Goal: Task Accomplishment & Management: Complete application form

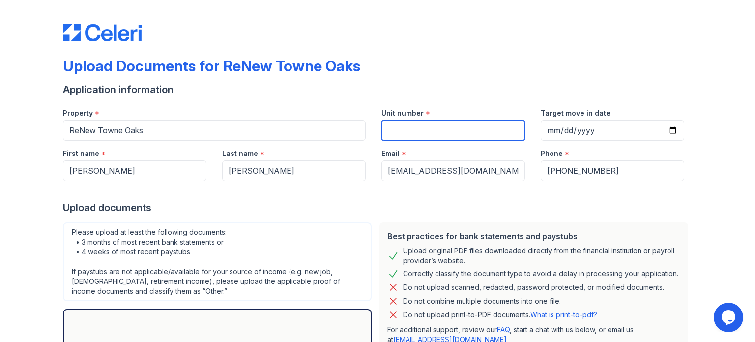
click at [473, 129] on input "Unit number" at bounding box center [452, 130] width 143 height 21
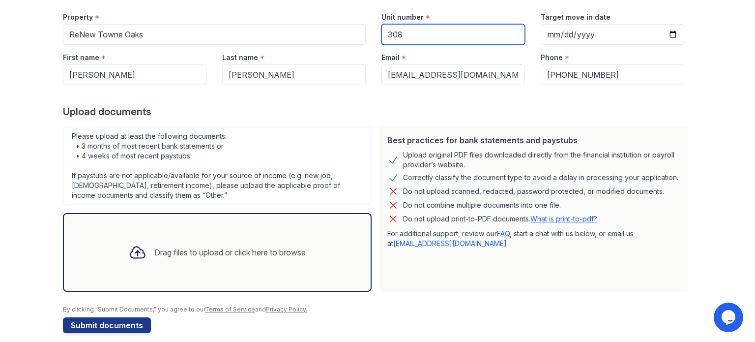
scroll to position [106, 0]
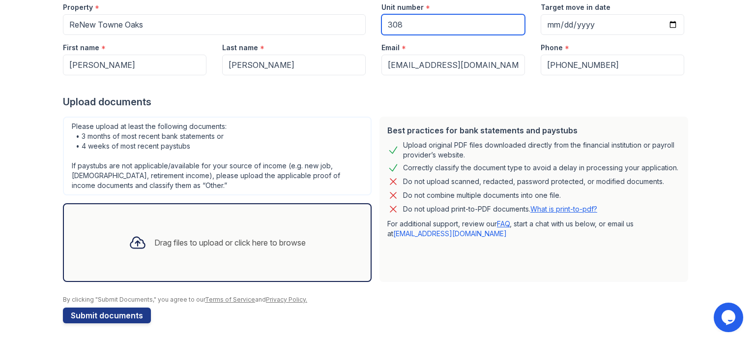
type input "308"
click at [283, 244] on div "Drag files to upload or click here to browse" at bounding box center [229, 242] width 151 height 12
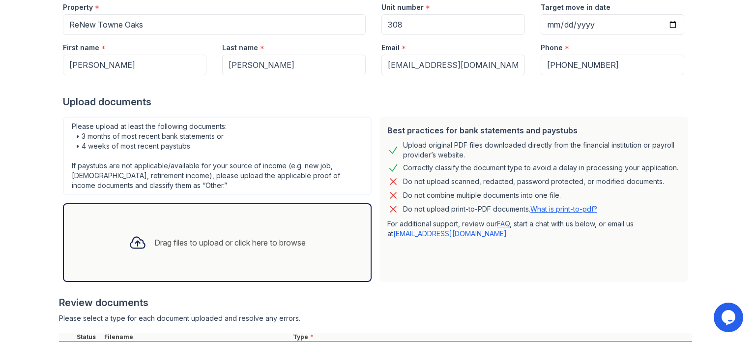
scroll to position [195, 0]
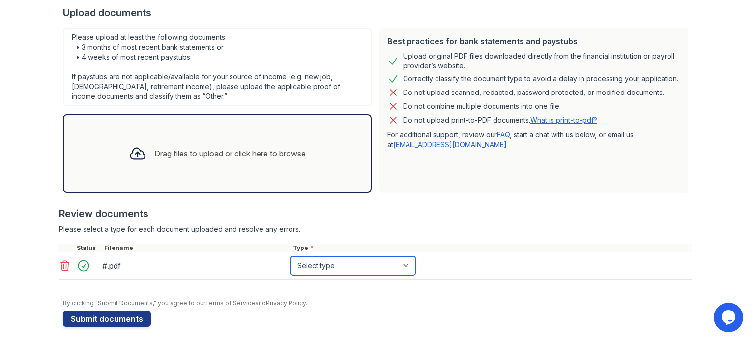
click at [340, 263] on select "Select type Paystub Bank Statement Offer Letter Tax Documents Benefit Award Let…" at bounding box center [353, 265] width 124 height 19
select select "paystub"
click at [291, 256] on select "Select type Paystub Bank Statement Offer Letter Tax Documents Benefit Award Let…" at bounding box center [353, 265] width 124 height 19
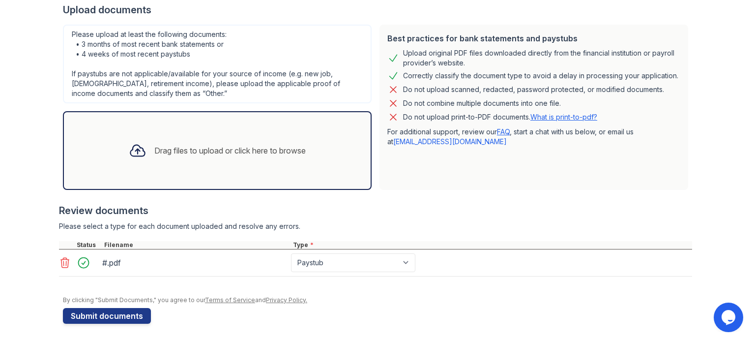
click at [151, 143] on div "Drag files to upload or click here to browse" at bounding box center [217, 150] width 193 height 33
click at [64, 259] on icon at bounding box center [65, 263] width 12 height 12
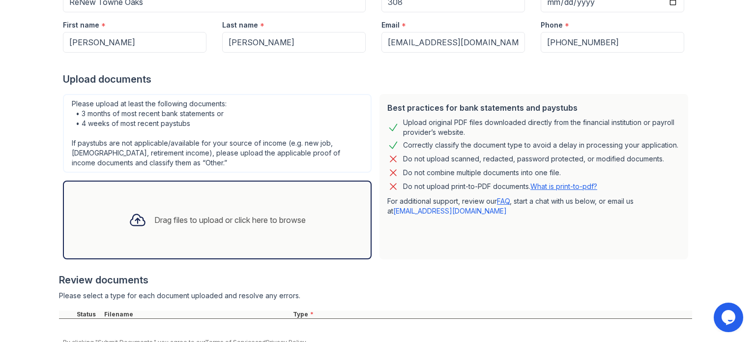
scroll to position [171, 0]
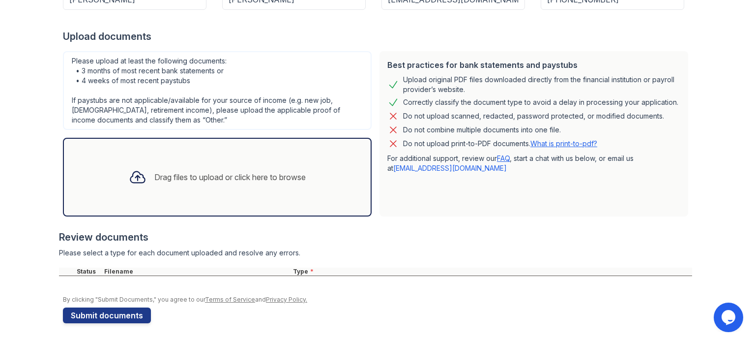
click at [178, 177] on div "Drag files to upload or click here to browse" at bounding box center [229, 177] width 151 height 12
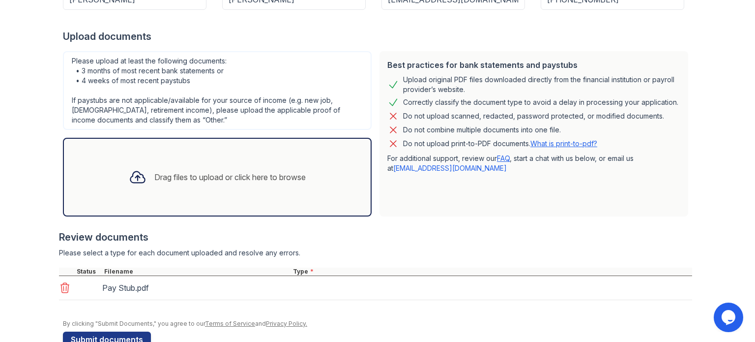
scroll to position [195, 0]
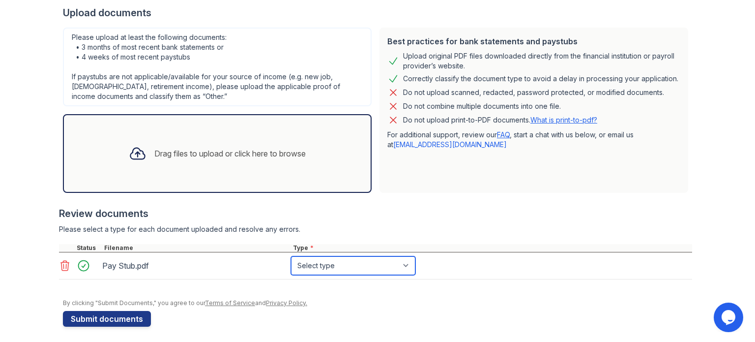
click at [342, 262] on select "Select type Paystub Bank Statement Offer Letter Tax Documents Benefit Award Let…" at bounding box center [353, 265] width 124 height 19
select select "paystub"
click at [291, 256] on select "Select type Paystub Bank Statement Offer Letter Tax Documents Benefit Award Let…" at bounding box center [353, 265] width 124 height 19
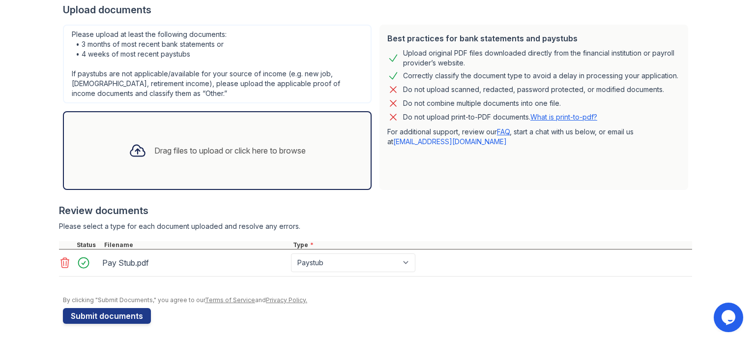
click at [241, 151] on div "Drag files to upload or click here to browse" at bounding box center [229, 150] width 151 height 12
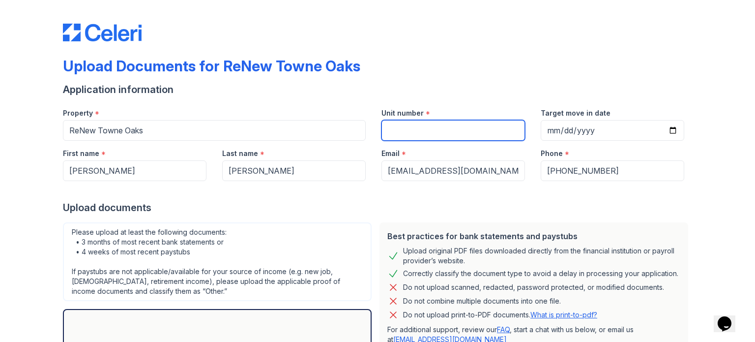
click at [421, 128] on input "Unit number" at bounding box center [452, 130] width 143 height 21
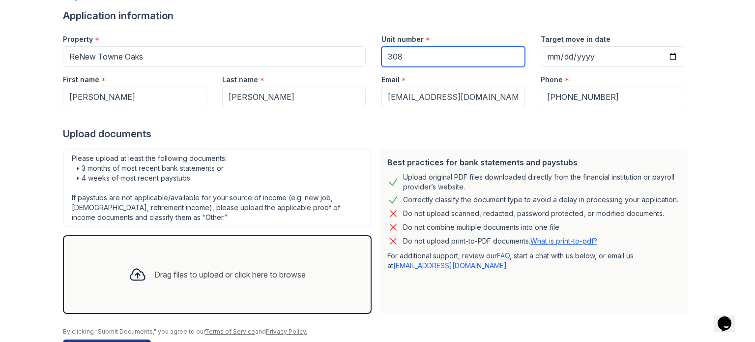
scroll to position [106, 0]
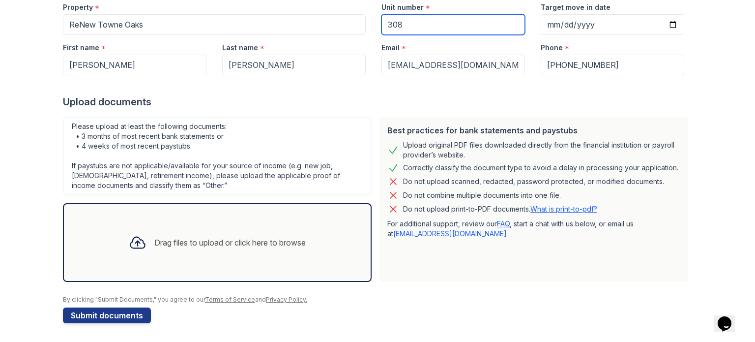
type input "308"
click at [179, 249] on div "Drag files to upload or click here to browse" at bounding box center [217, 242] width 193 height 33
click at [188, 234] on div "Drag files to upload or click here to browse" at bounding box center [217, 242] width 193 height 33
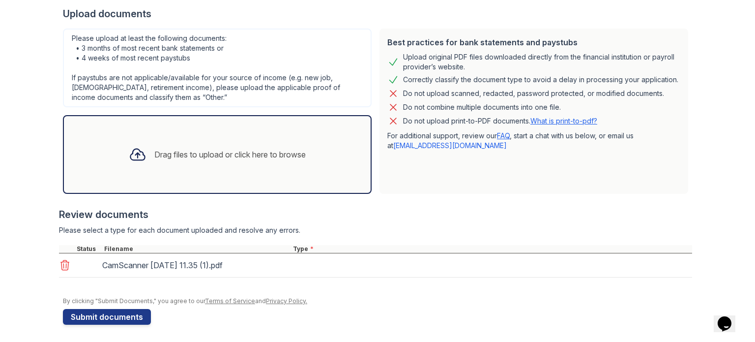
scroll to position [195, 0]
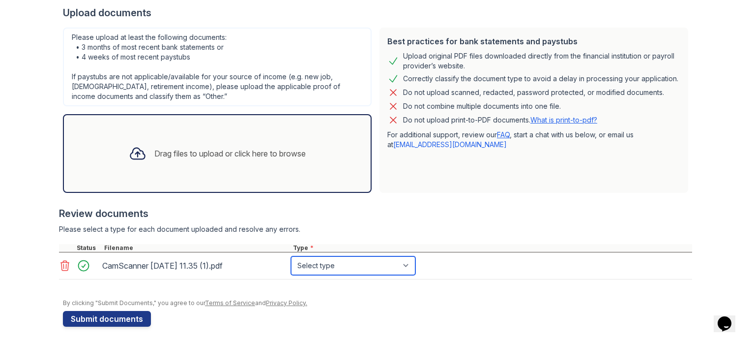
click at [312, 264] on select "Select type Paystub Bank Statement Offer Letter Tax Documents Benefit Award Let…" at bounding box center [353, 265] width 124 height 19
click at [291, 256] on select "Select type Paystub Bank Statement Offer Letter Tax Documents Benefit Award Let…" at bounding box center [353, 265] width 124 height 19
click at [279, 147] on div "Drag files to upload or click here to browse" at bounding box center [229, 153] width 151 height 12
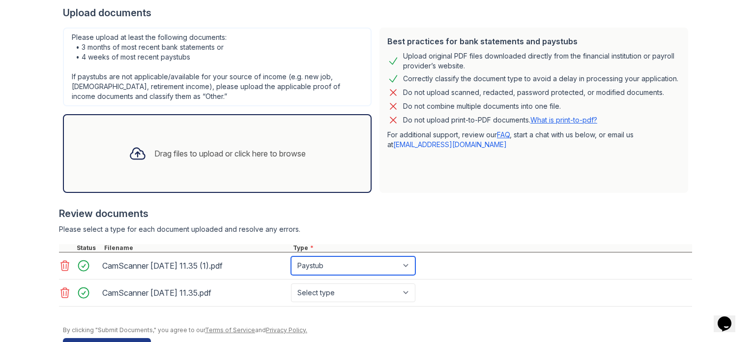
click at [339, 263] on select "Select type Paystub Bank Statement Offer Letter Tax Documents Benefit Award Let…" at bounding box center [353, 265] width 124 height 19
select select "bank_statement"
click at [291, 256] on select "Select type Paystub Bank Statement Offer Letter Tax Documents Benefit Award Let…" at bounding box center [353, 265] width 124 height 19
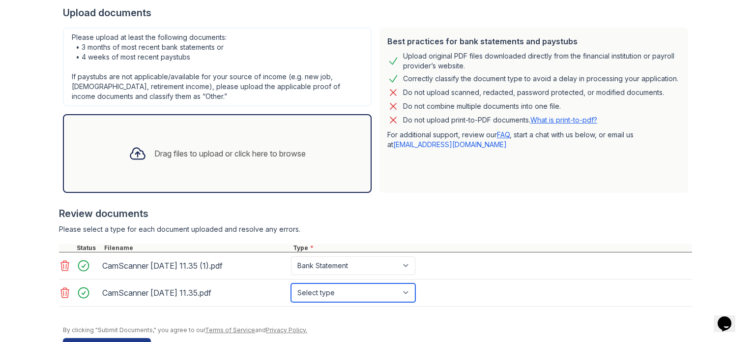
click at [325, 292] on select "Select type Paystub Bank Statement Offer Letter Tax Documents Benefit Award Let…" at bounding box center [353, 292] width 124 height 19
select select "bank_statement"
click at [291, 283] on select "Select type Paystub Bank Statement Offer Letter Tax Documents Benefit Award Let…" at bounding box center [353, 292] width 124 height 19
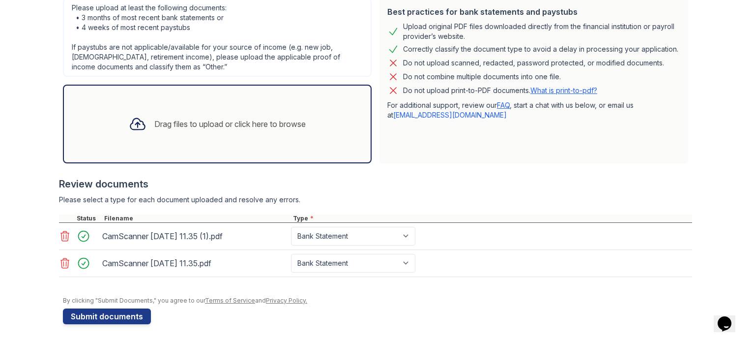
click at [212, 124] on div "Drag files to upload or click here to browse" at bounding box center [229, 124] width 151 height 12
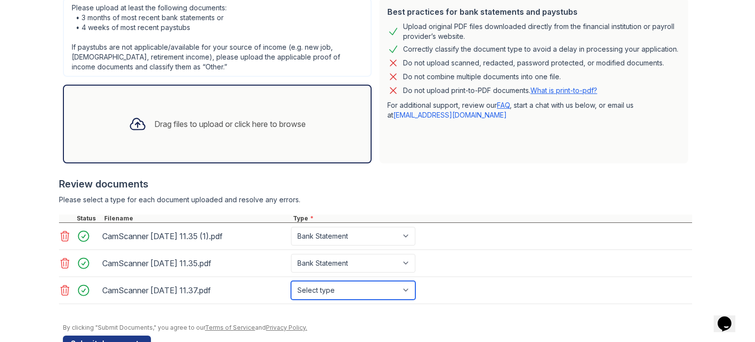
click at [357, 289] on select "Select type Paystub Bank Statement Offer Letter Tax Documents Benefit Award Let…" at bounding box center [353, 290] width 124 height 19
select select "bank_statement"
click at [291, 281] on select "Select type Paystub Bank Statement Offer Letter Tax Documents Benefit Award Let…" at bounding box center [353, 290] width 124 height 19
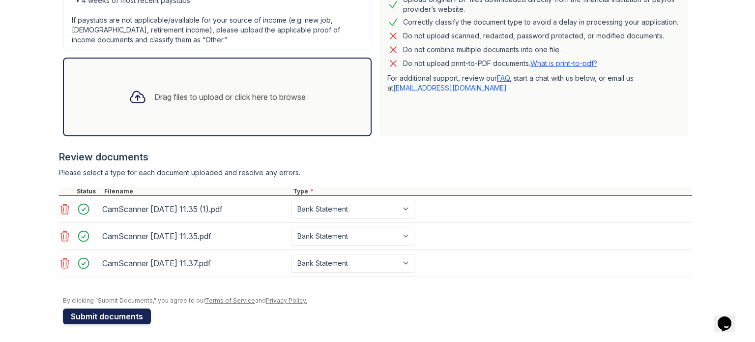
click at [134, 318] on button "Submit documents" at bounding box center [107, 316] width 88 height 16
